Goal: Task Accomplishment & Management: Use online tool/utility

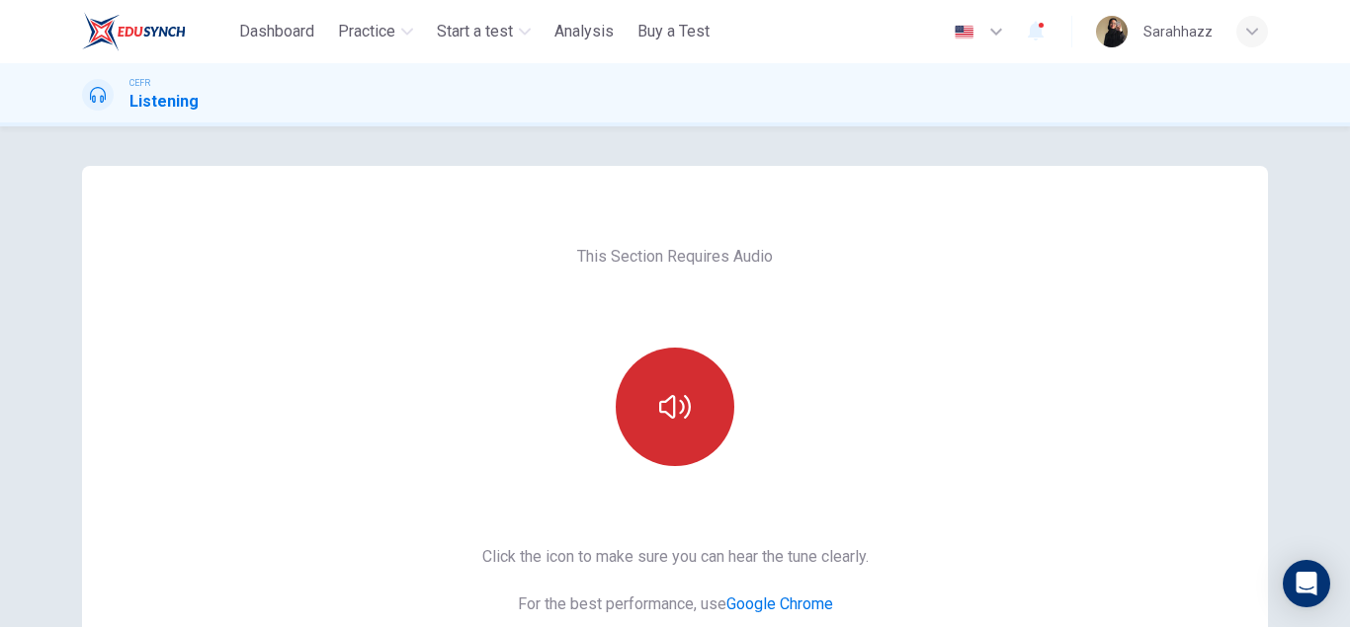
click at [707, 439] on button "button" at bounding box center [675, 407] width 119 height 119
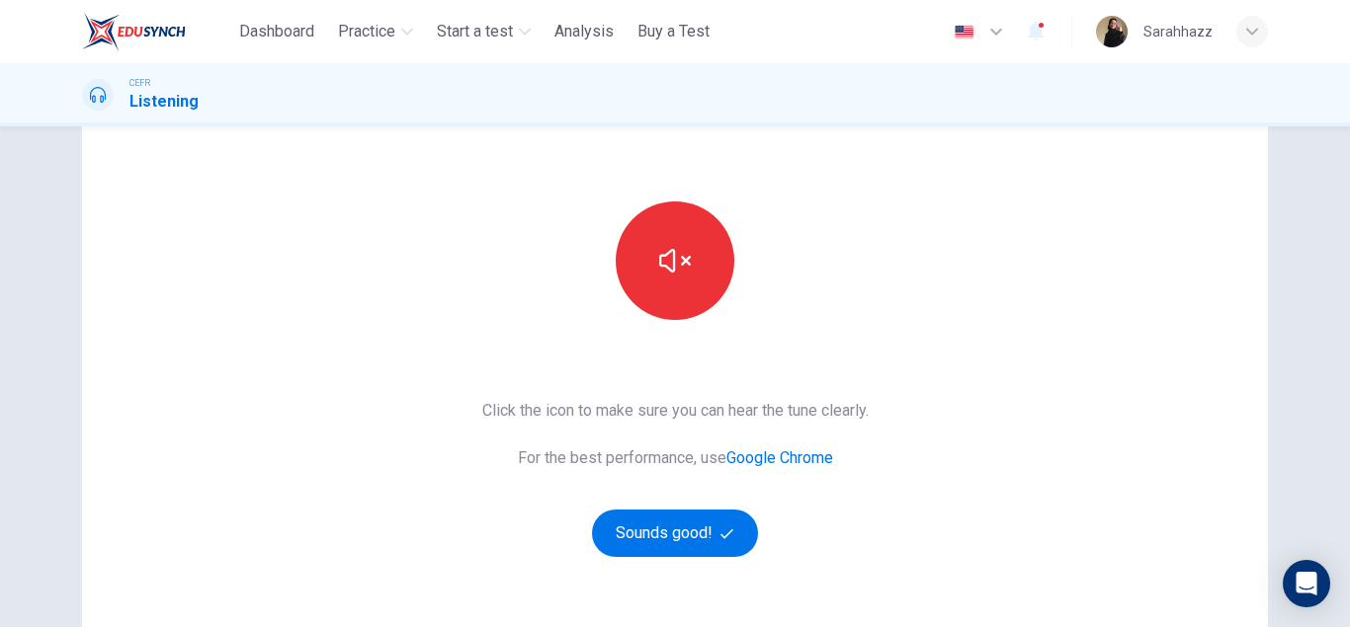
scroll to position [328, 0]
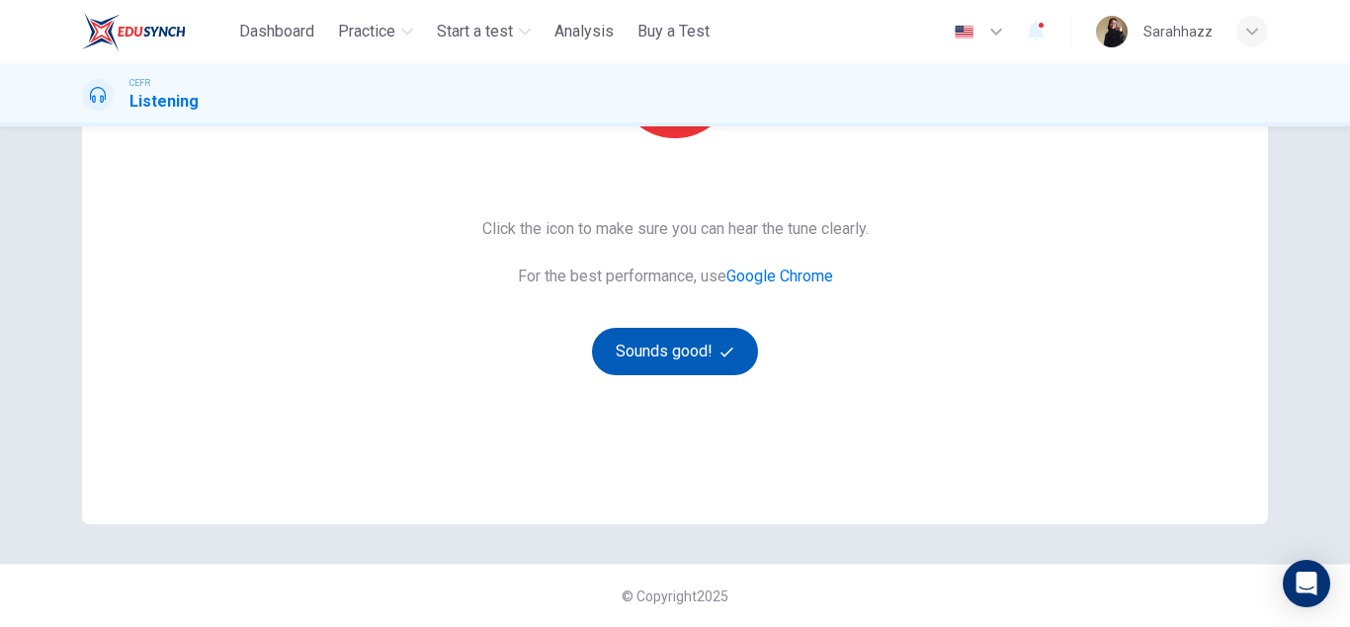
click at [650, 353] on button "Sounds good!" at bounding box center [675, 351] width 166 height 47
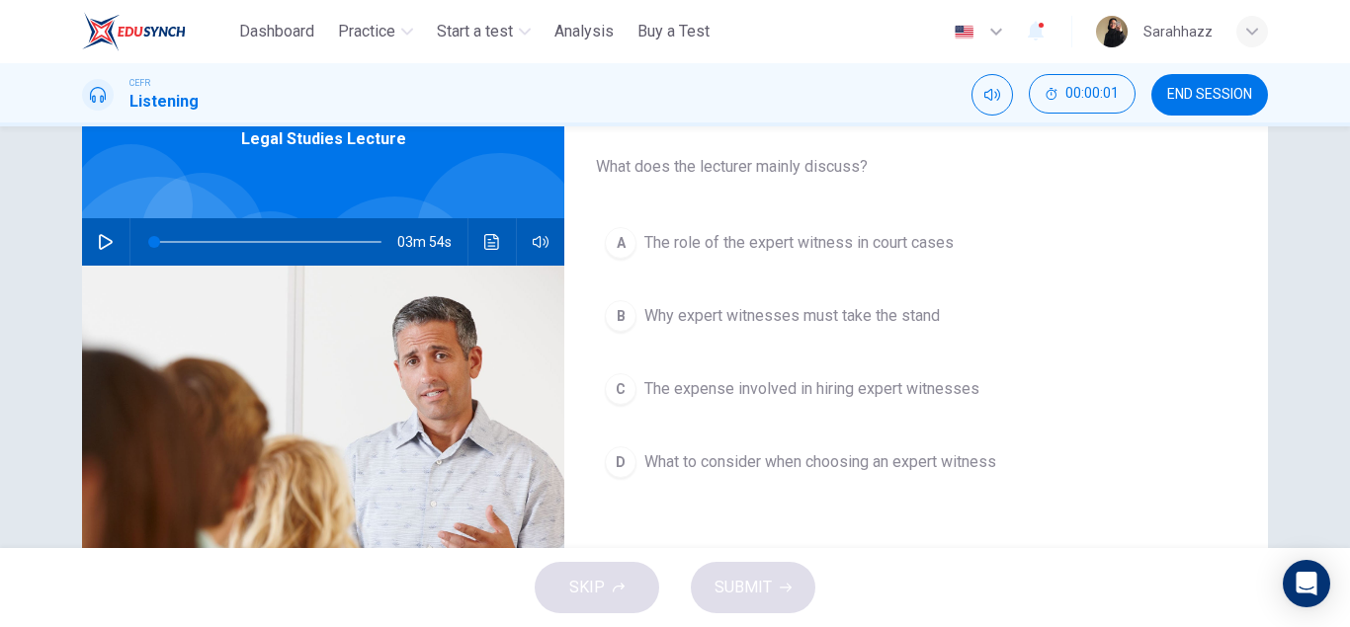
scroll to position [0, 0]
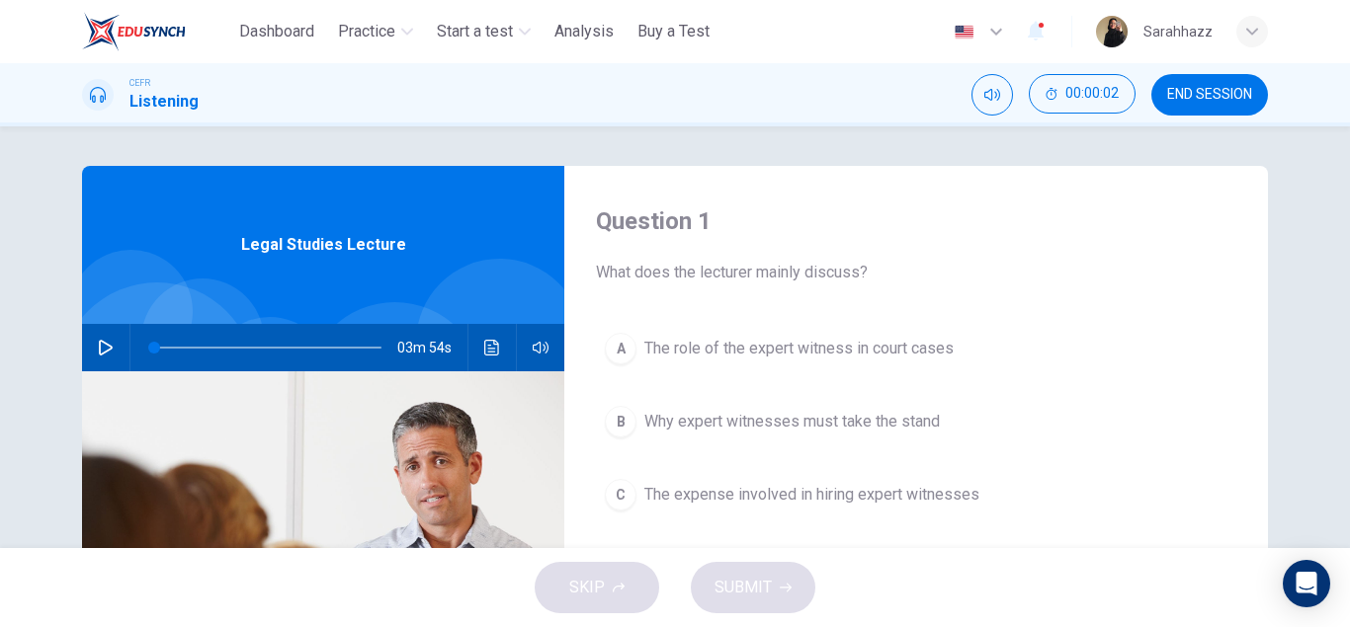
click at [109, 350] on icon "button" at bounding box center [106, 348] width 14 height 16
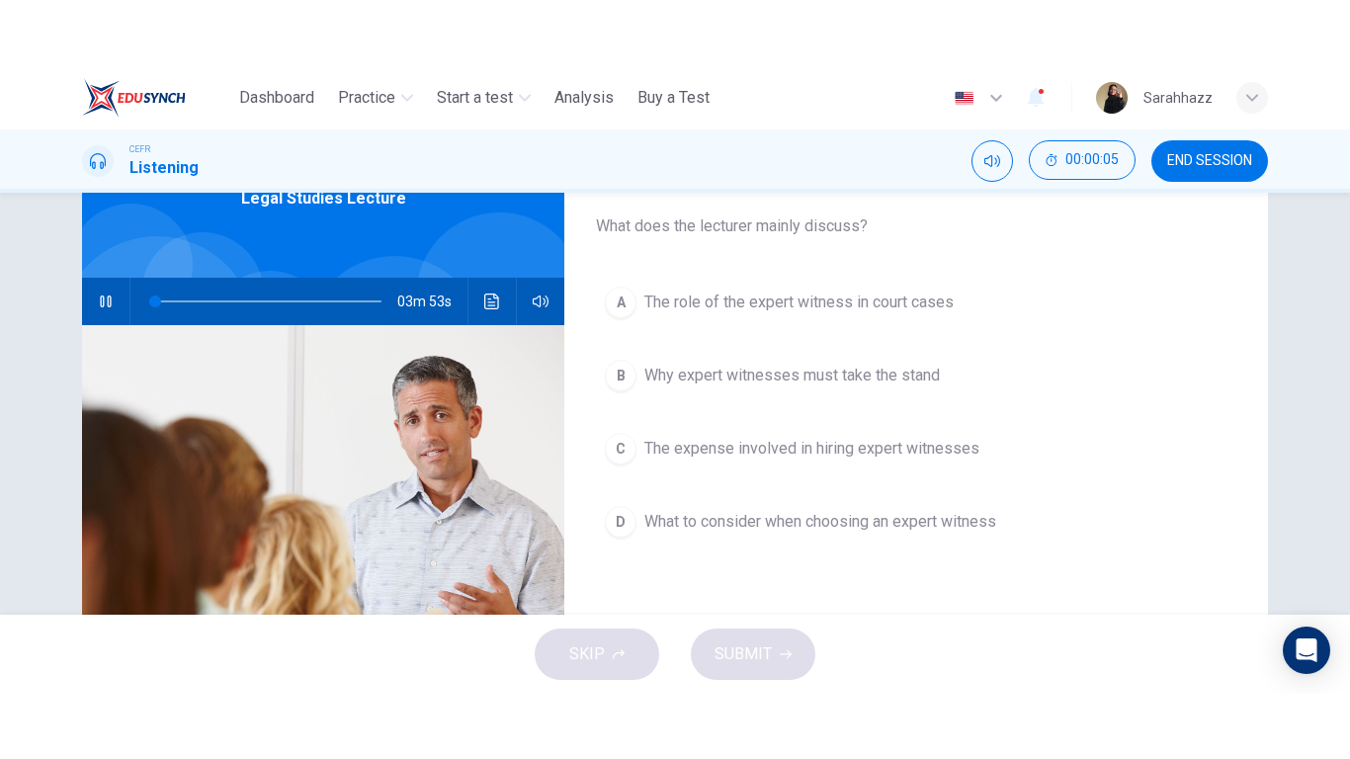
scroll to position [225, 0]
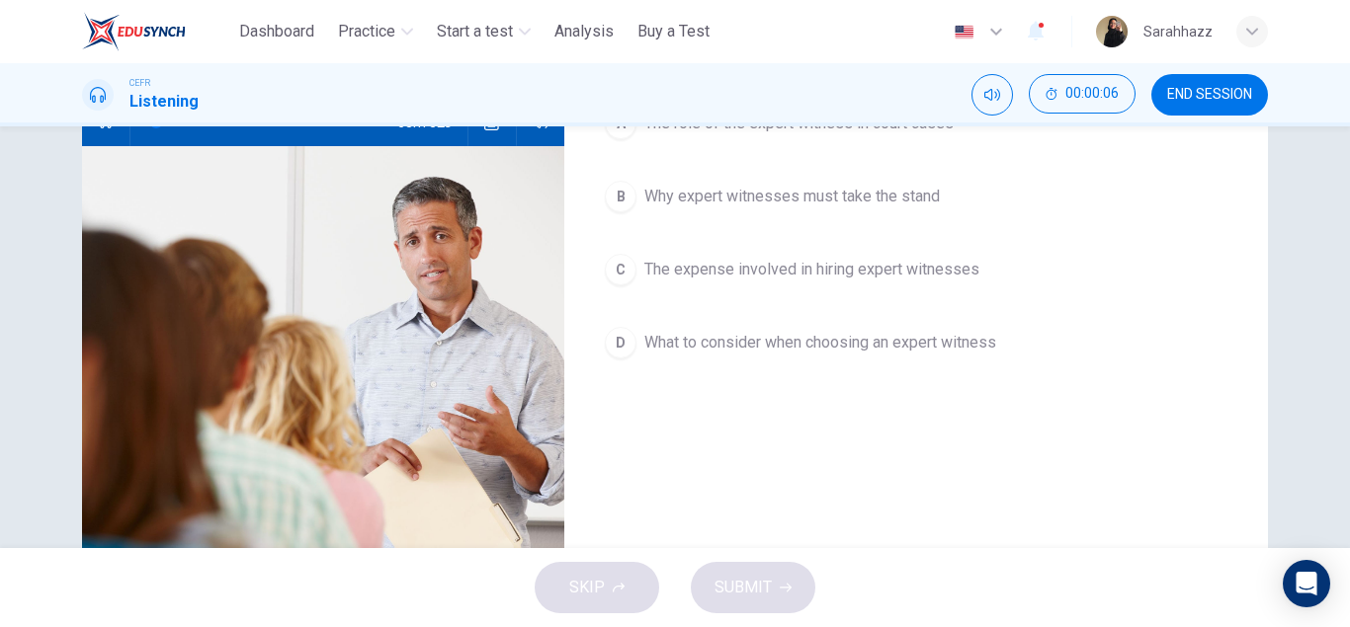
type input "*"
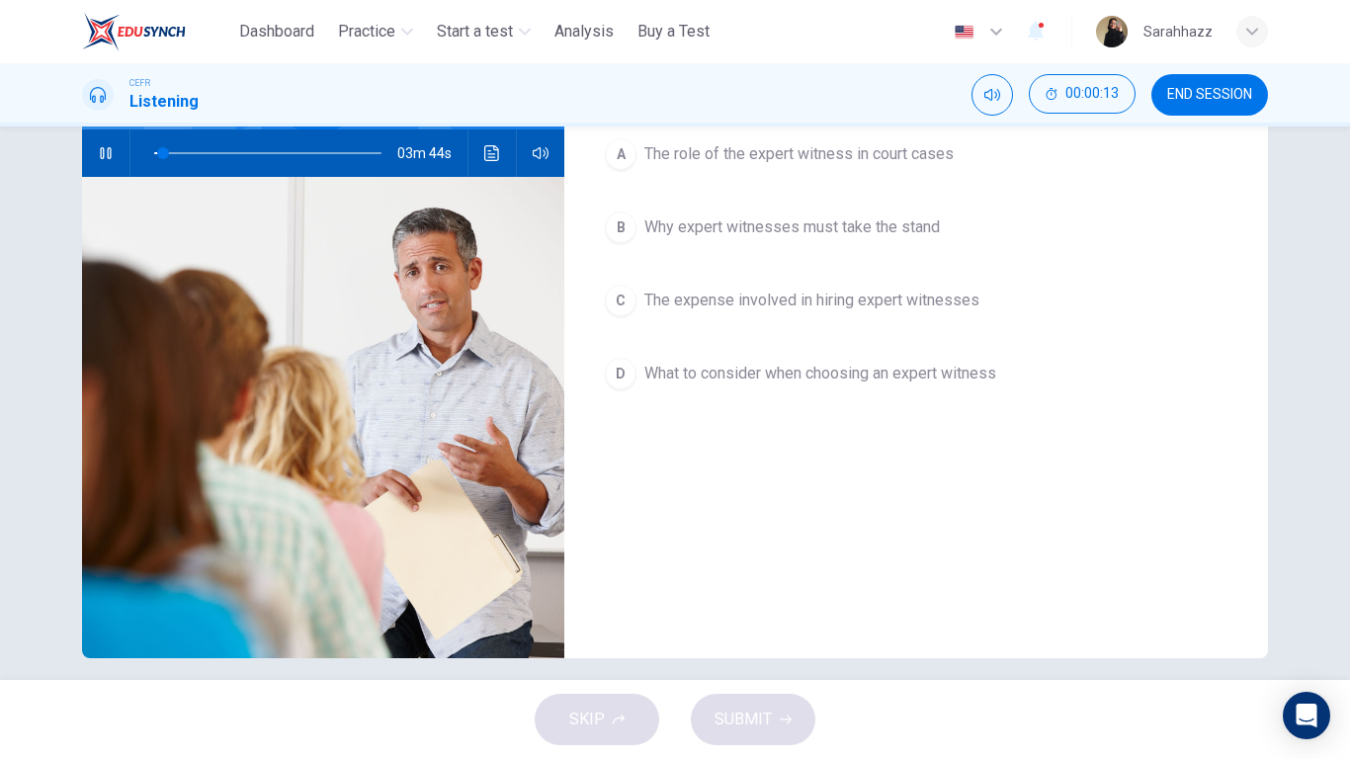
scroll to position [0, 0]
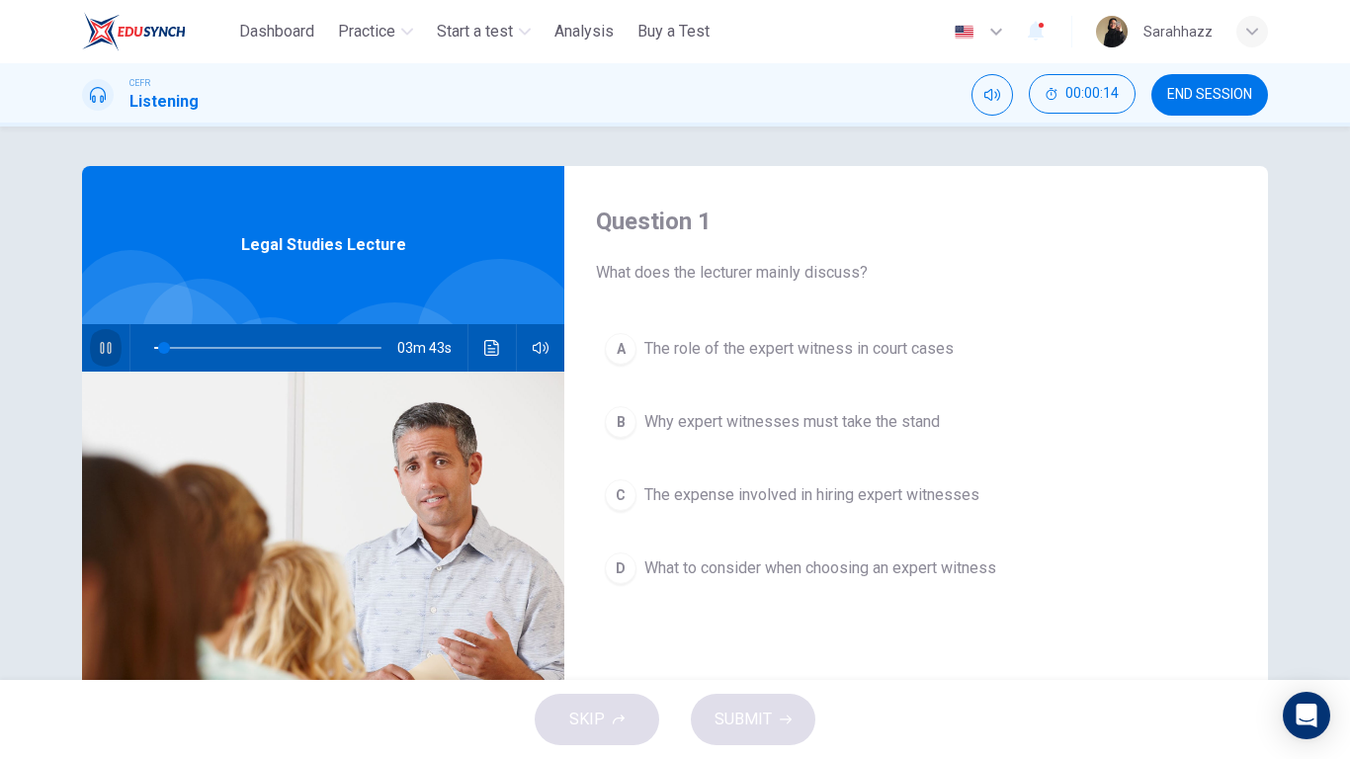
click at [96, 348] on button "button" at bounding box center [106, 347] width 32 height 47
drag, startPoint x: 160, startPoint y: 352, endPoint x: 117, endPoint y: 358, distance: 43.9
click at [117, 358] on div "03m 54s" at bounding box center [323, 347] width 482 height 47
click at [116, 355] on button "button" at bounding box center [106, 347] width 32 height 47
click at [658, 364] on button "A The role of the expert witness in court cases" at bounding box center [916, 348] width 640 height 49
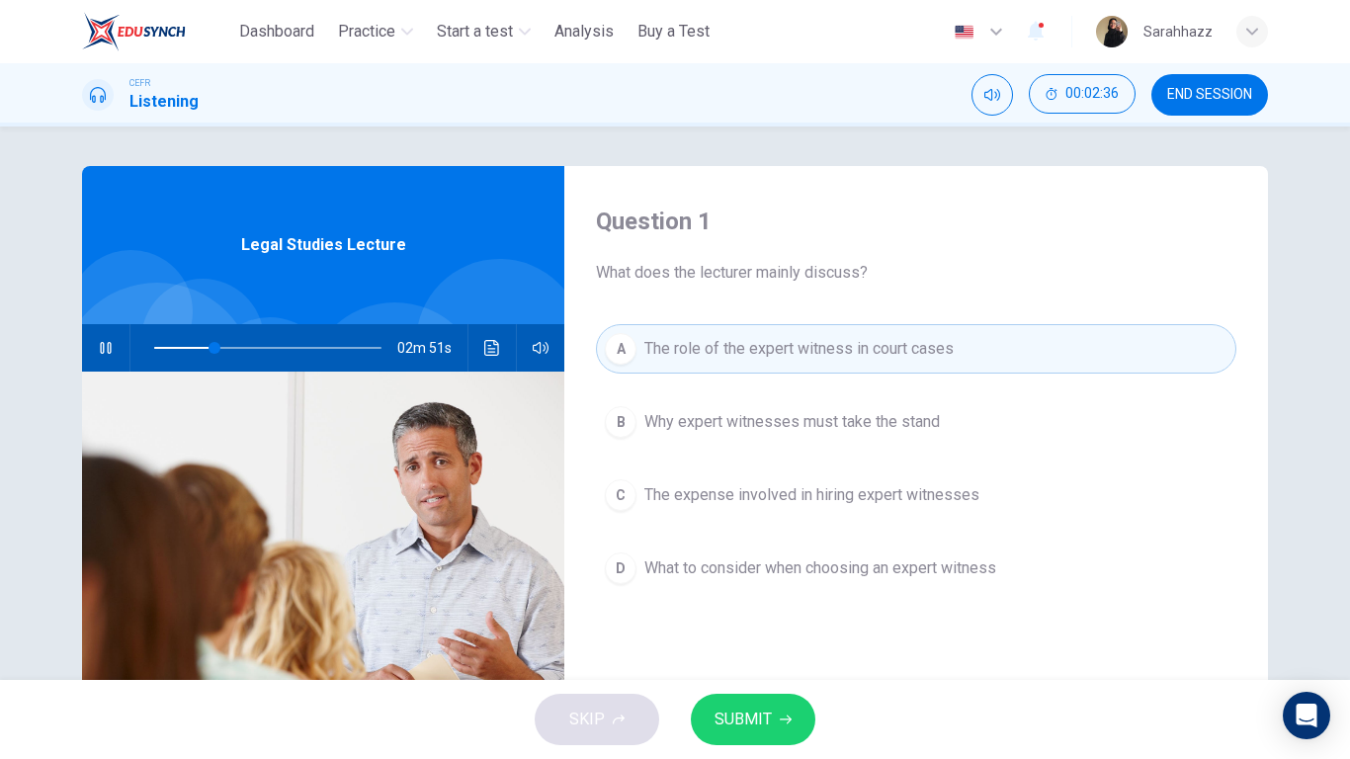
click at [769, 626] on span "SUBMIT" at bounding box center [742, 719] width 57 height 28
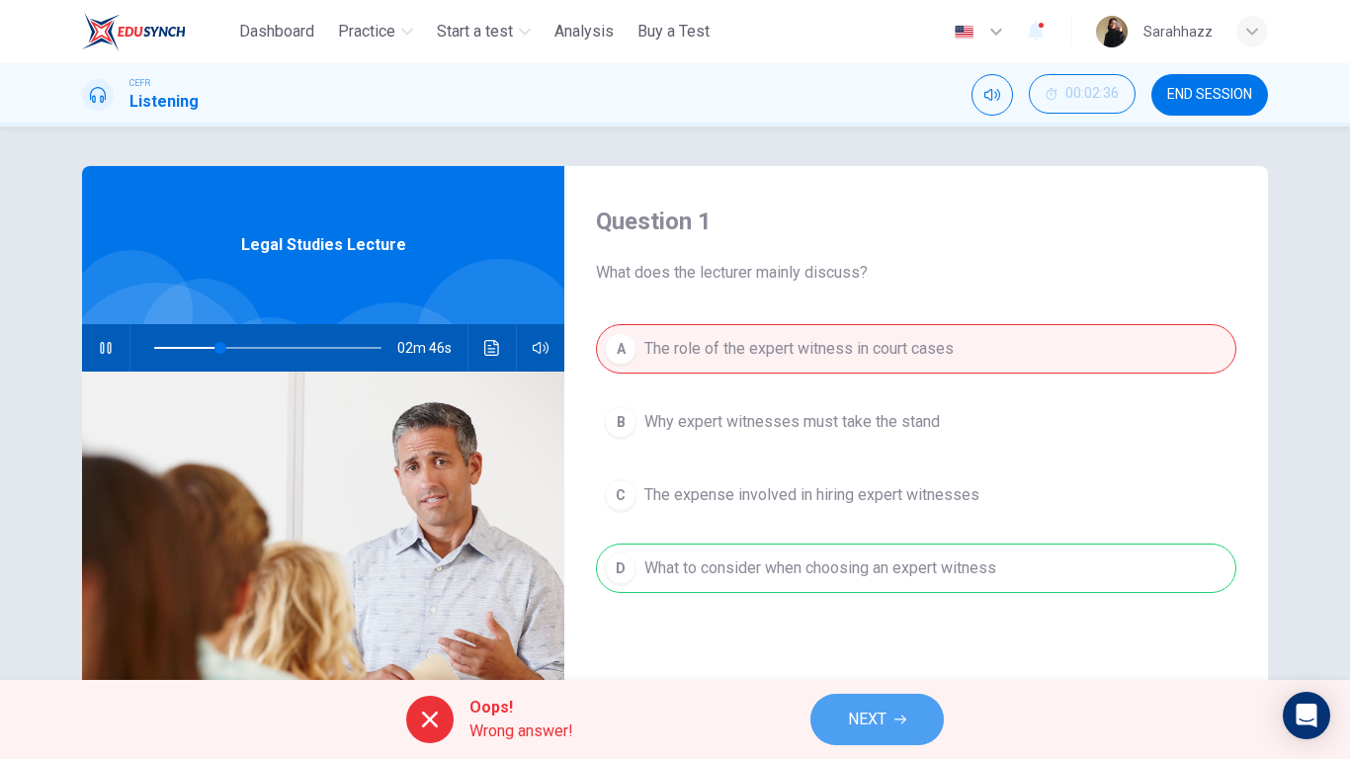
click at [911, 626] on button "NEXT" at bounding box center [876, 719] width 133 height 51
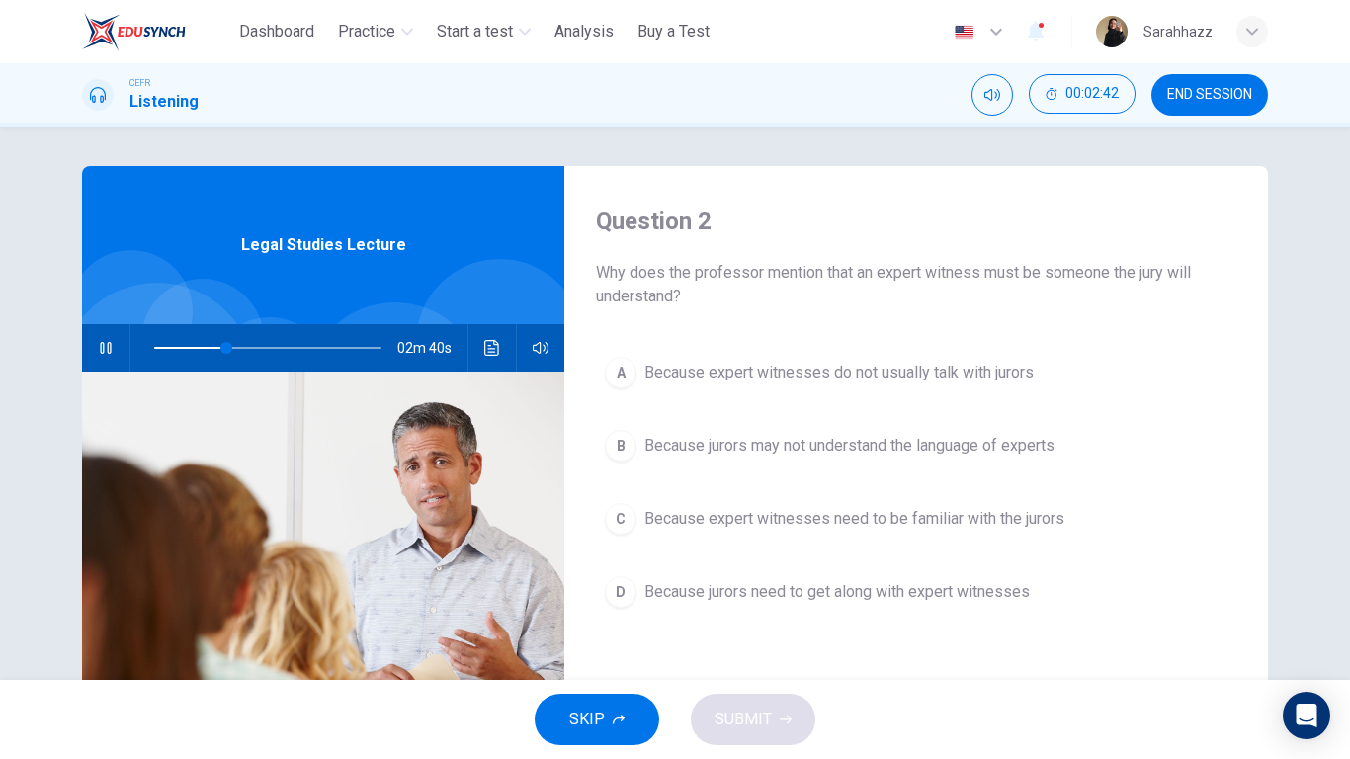
type input "**"
click at [1234, 92] on span "END SESSION" at bounding box center [1209, 95] width 85 height 16
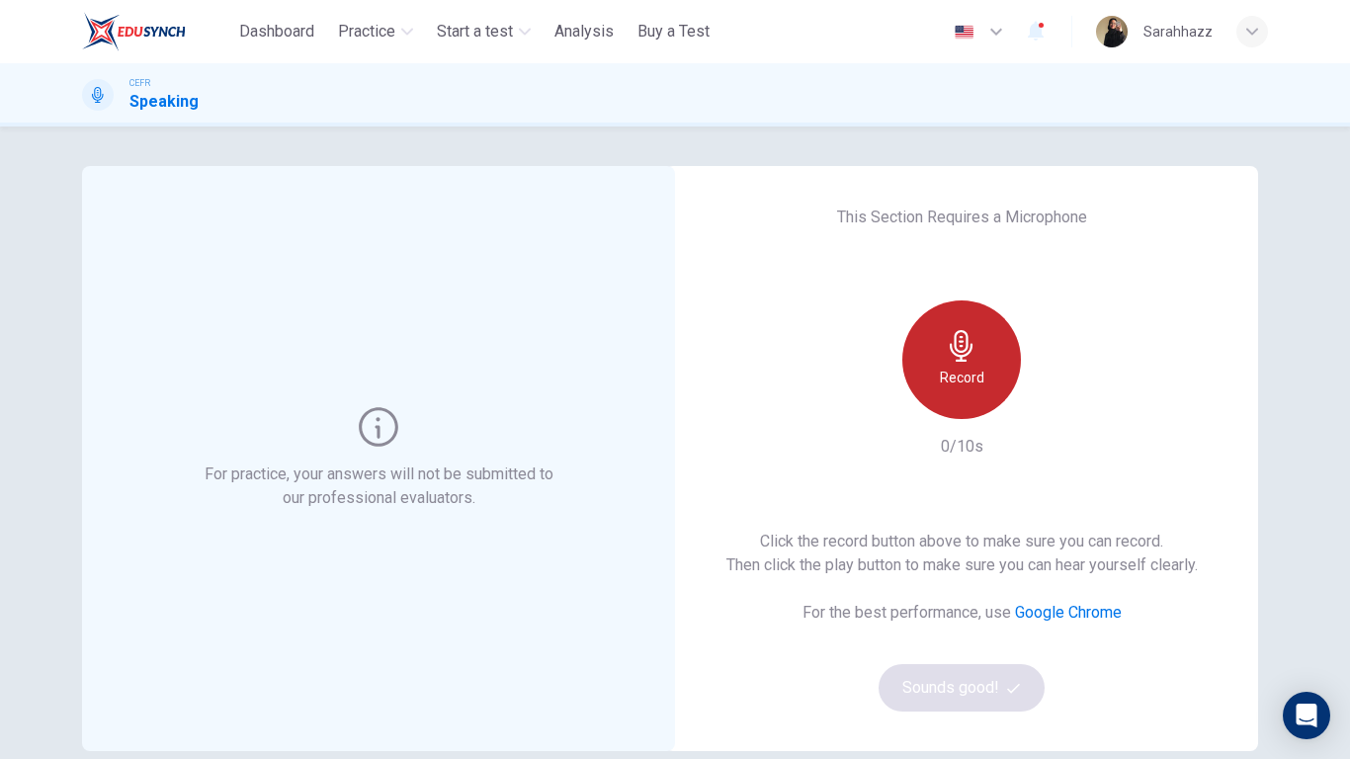
click at [998, 341] on div "Record" at bounding box center [961, 359] width 119 height 119
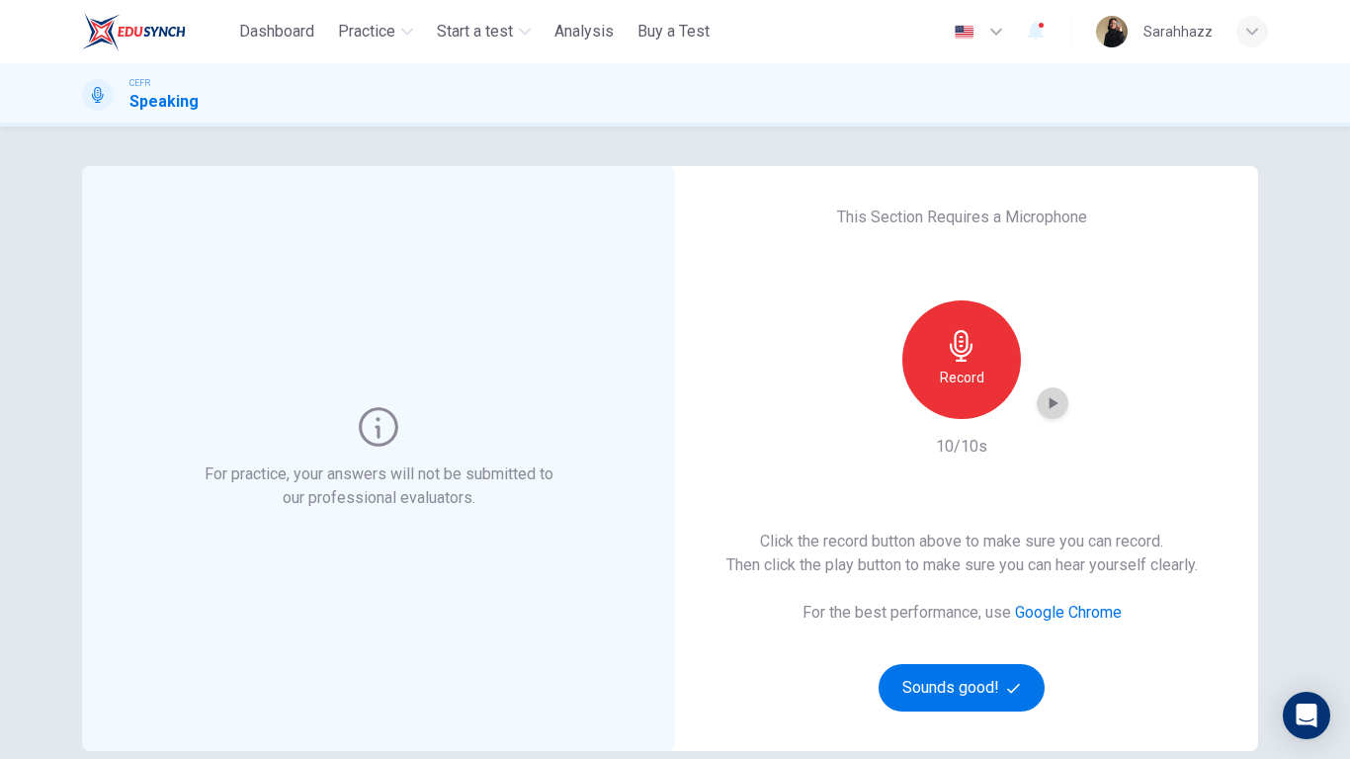
click at [1050, 409] on icon "button" at bounding box center [1052, 403] width 20 height 20
click at [970, 682] on button "Sounds good!" at bounding box center [961, 687] width 166 height 47
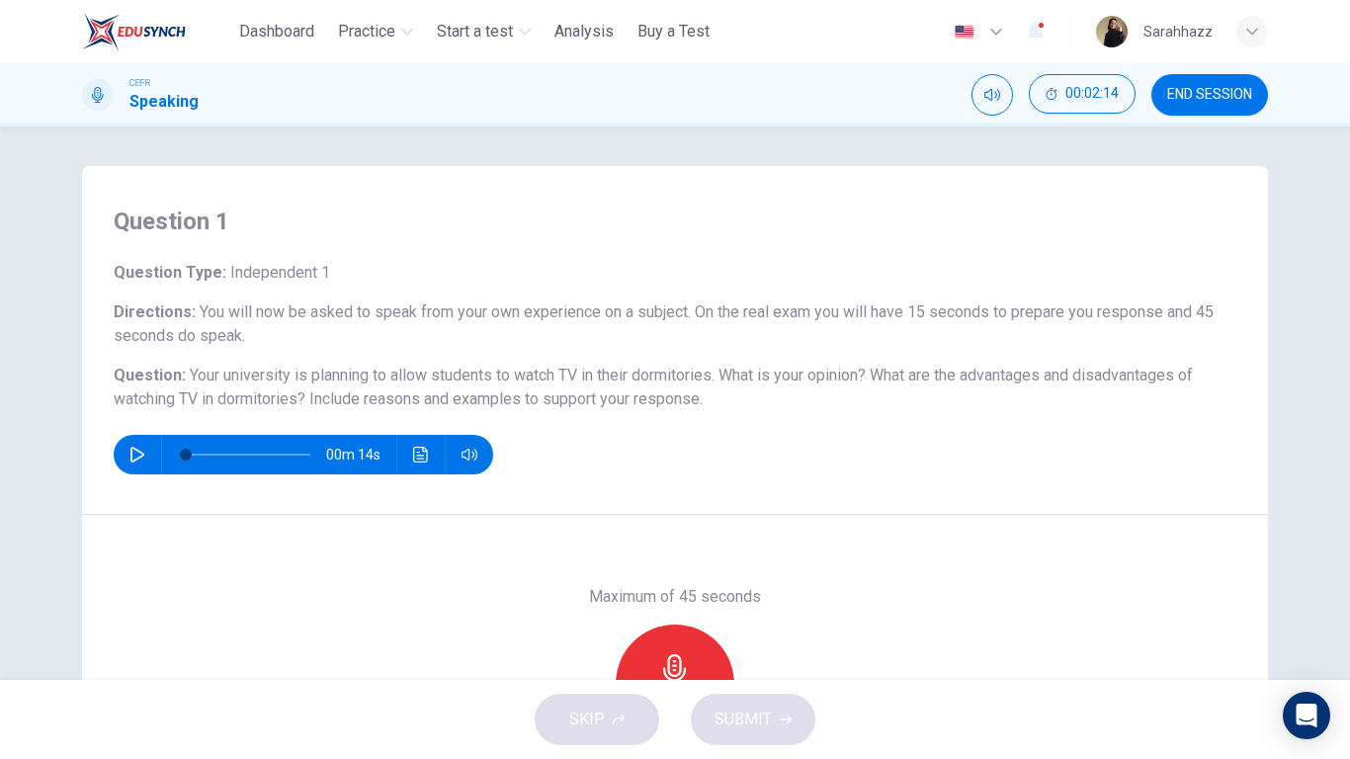
scroll to position [212, 0]
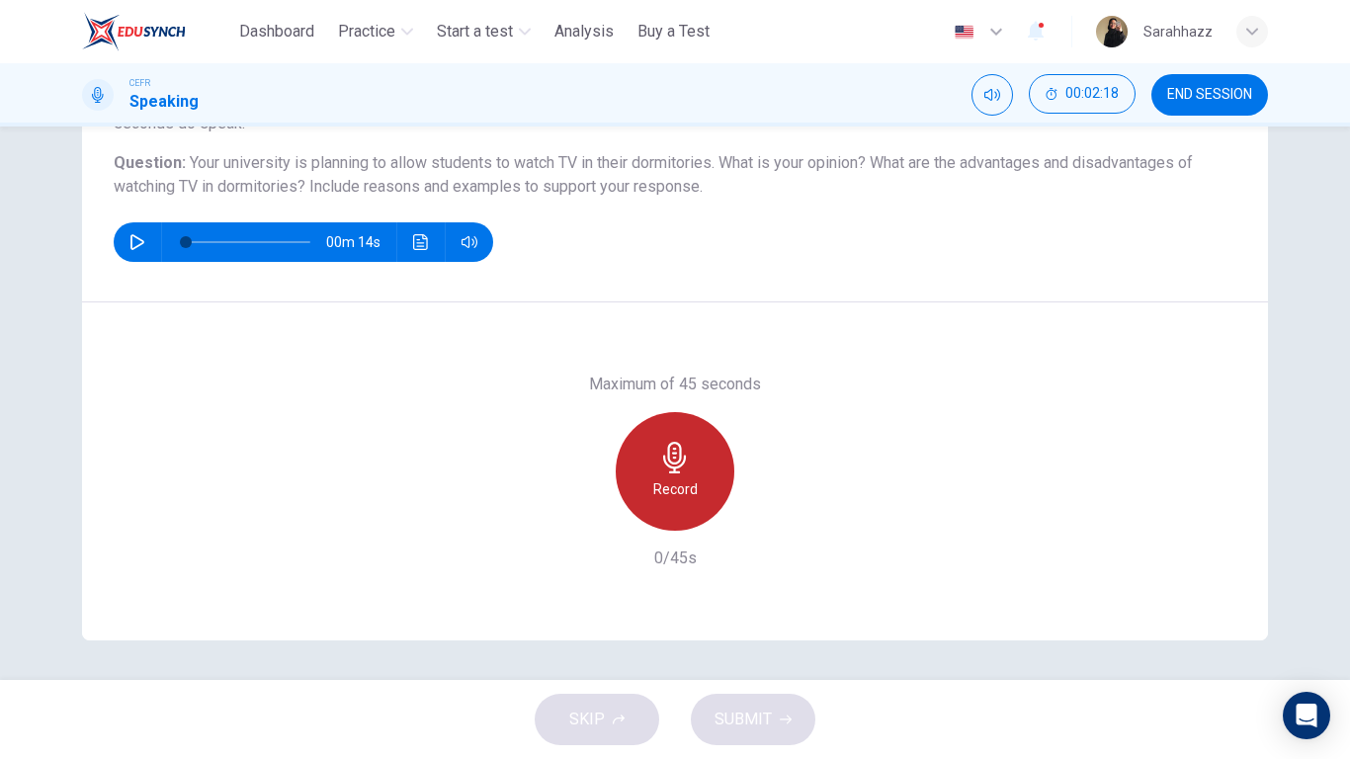
click at [698, 459] on div "Record" at bounding box center [675, 471] width 119 height 119
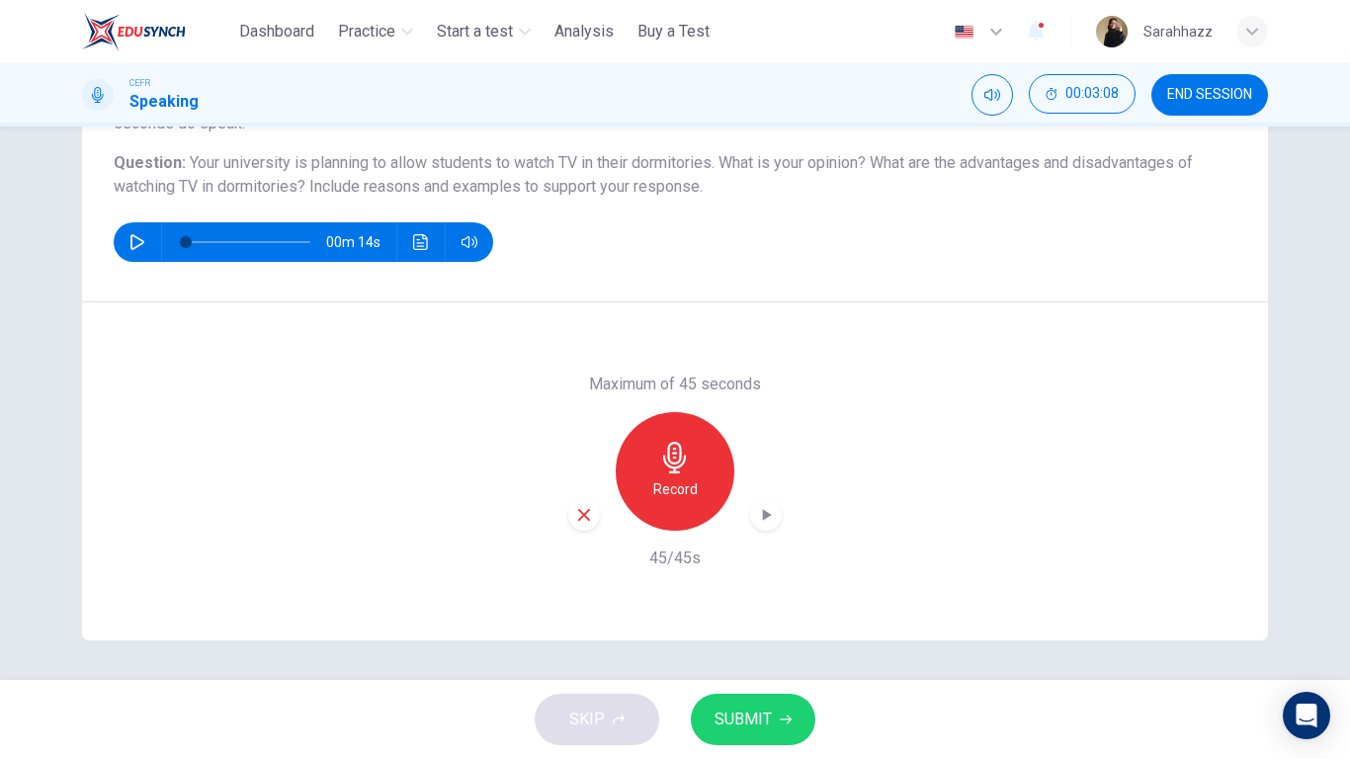
click at [764, 519] on icon "button" at bounding box center [767, 515] width 9 height 12
click at [657, 443] on div "Record" at bounding box center [675, 471] width 119 height 119
click at [761, 507] on icon "button" at bounding box center [766, 515] width 20 height 20
click at [763, 513] on icon "button" at bounding box center [767, 515] width 9 height 12
click at [767, 724] on span "SUBMIT" at bounding box center [742, 719] width 57 height 28
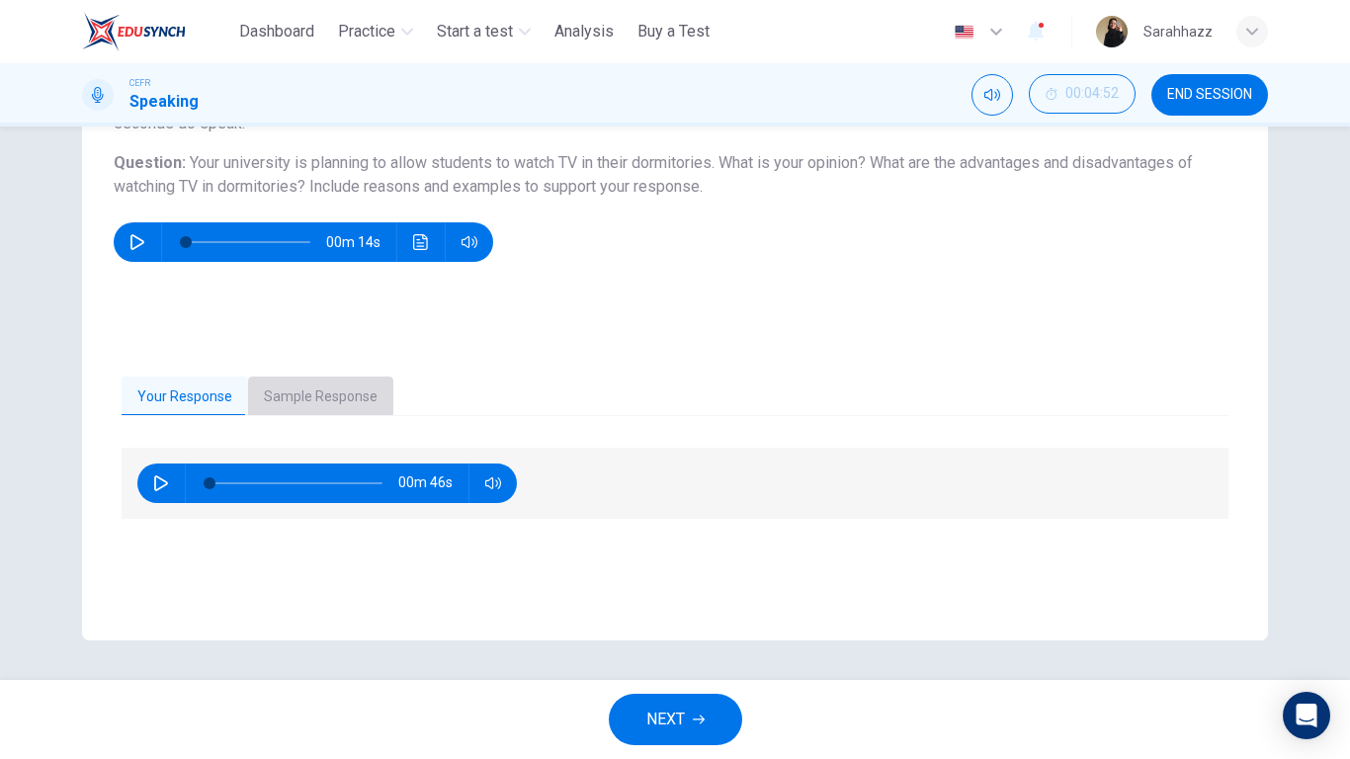
click at [318, 393] on button "Sample Response" at bounding box center [320, 396] width 145 height 41
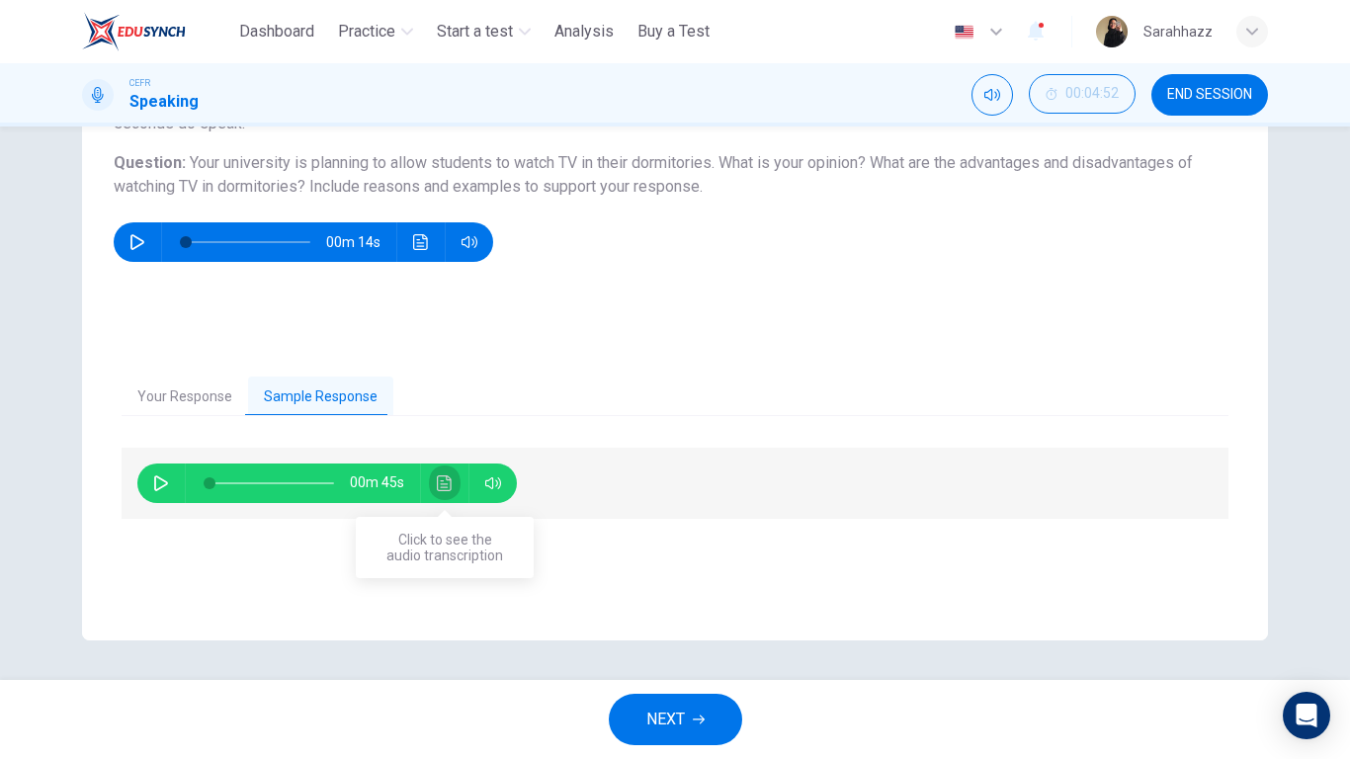
click at [444, 484] on icon "Click to see the audio transcription" at bounding box center [444, 483] width 15 height 16
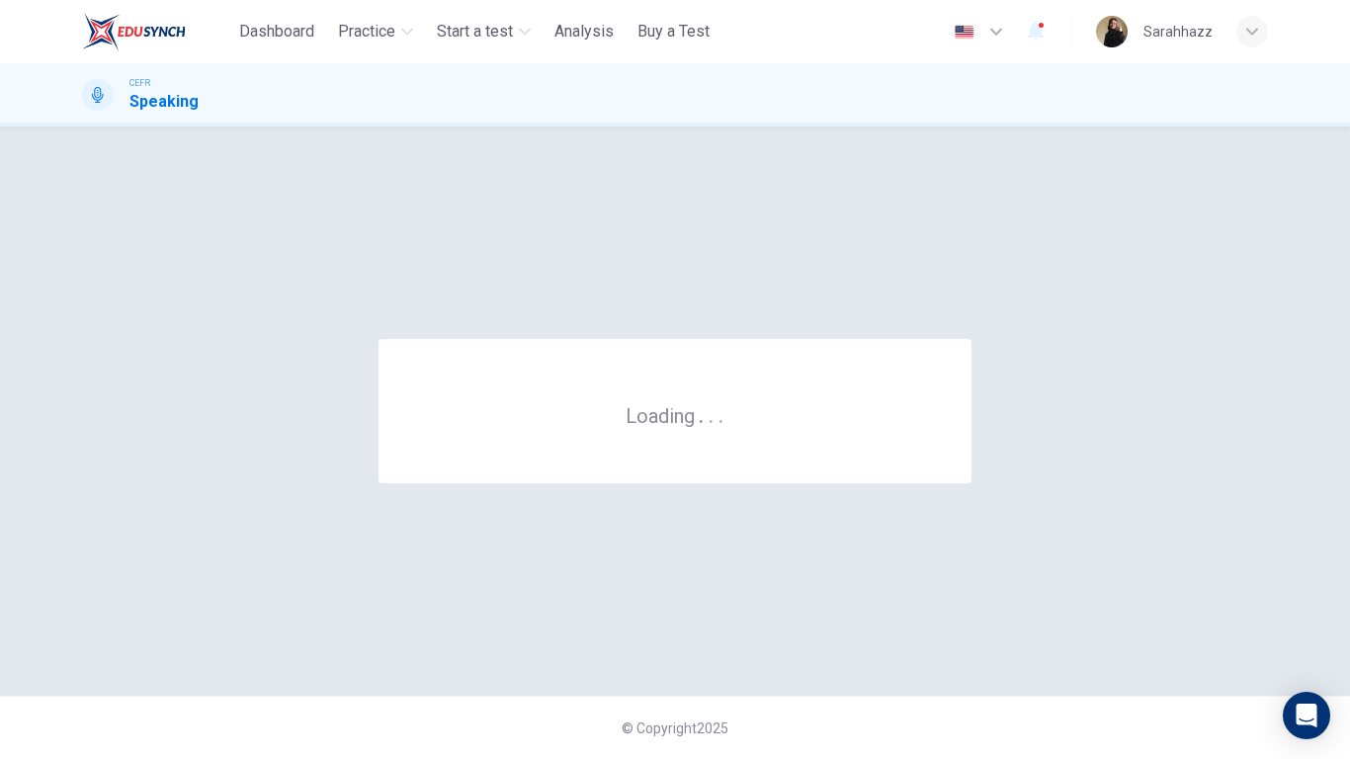
scroll to position [0, 0]
